Goal: Task Accomplishment & Management: Manage account settings

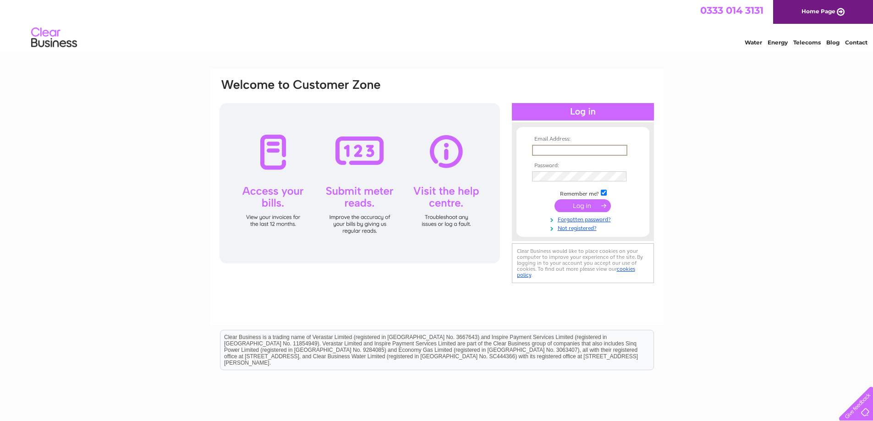
drag, startPoint x: 0, startPoint y: 0, endPoint x: 547, endPoint y: 147, distance: 566.5
click at [547, 147] on input "text" at bounding box center [579, 150] width 95 height 11
type input "tobfishselling@gmail.com"
click at [555, 199] on input "submit" at bounding box center [583, 205] width 56 height 13
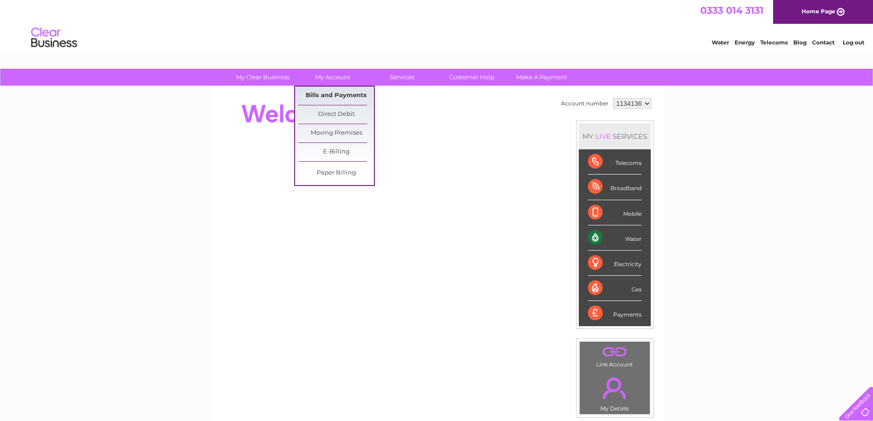
click at [333, 95] on link "Bills and Payments" at bounding box center [336, 96] width 76 height 18
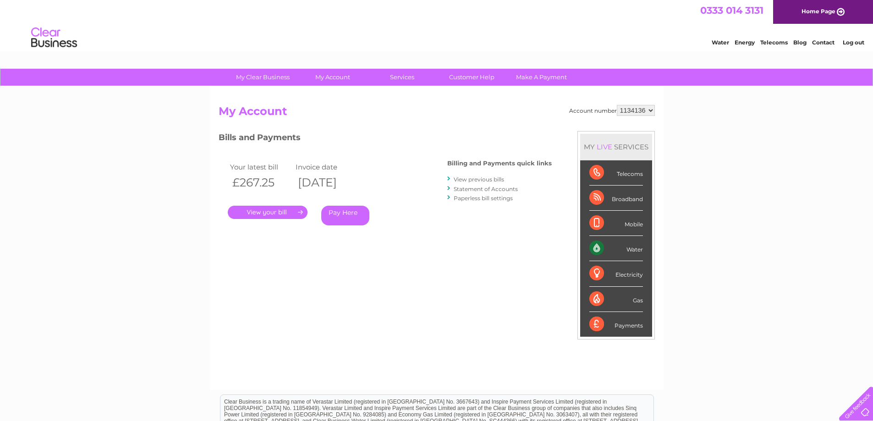
click at [268, 214] on link "." at bounding box center [268, 212] width 80 height 13
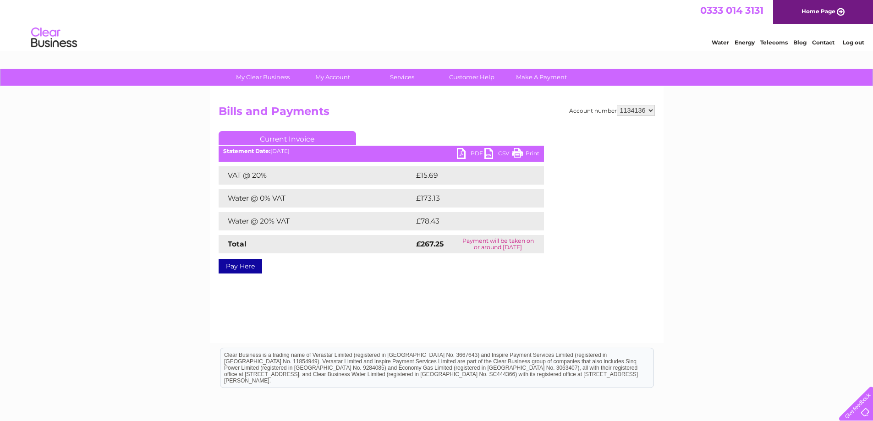
click at [467, 152] on link "PDF" at bounding box center [470, 154] width 27 height 13
